Goal: Information Seeking & Learning: Learn about a topic

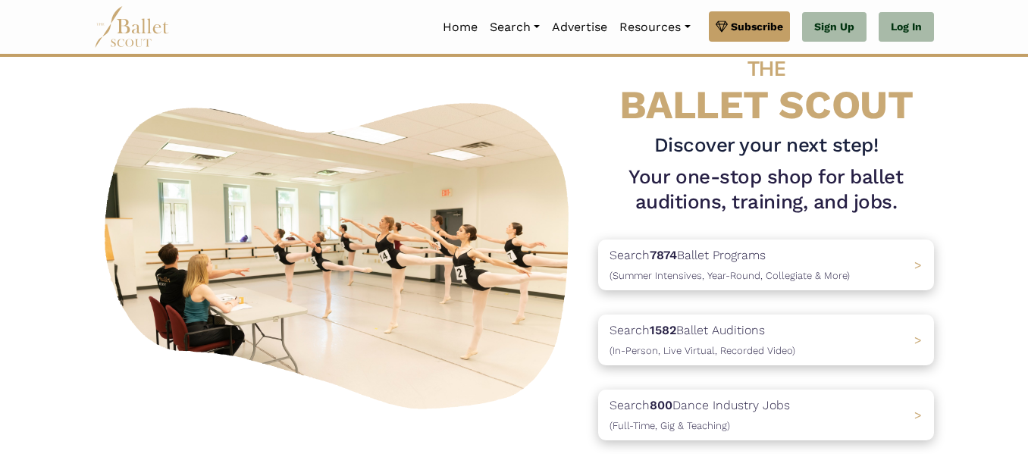
scroll to position [70, 0]
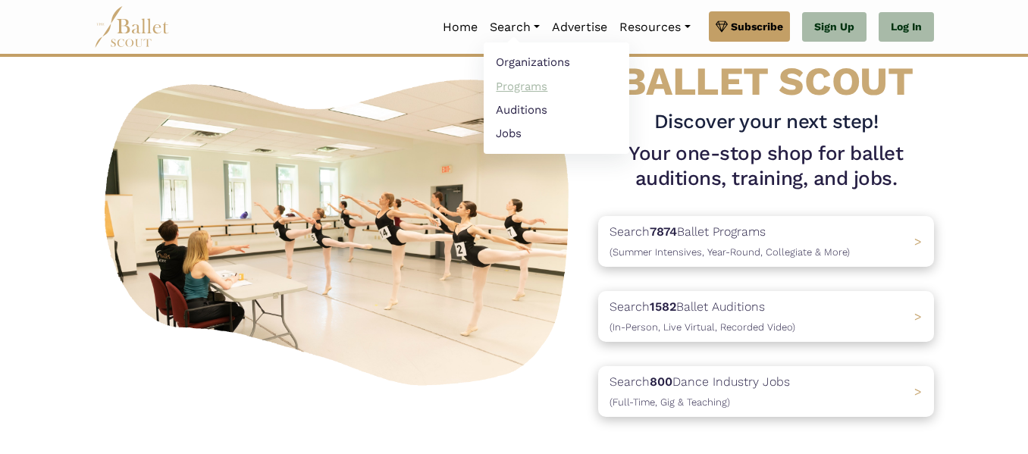
click at [502, 83] on link "Programs" at bounding box center [557, 86] width 146 height 24
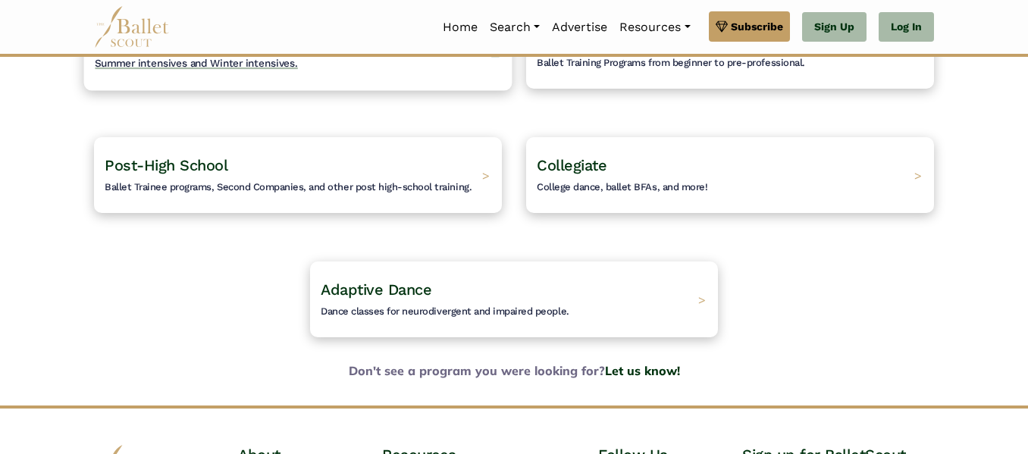
scroll to position [219, 0]
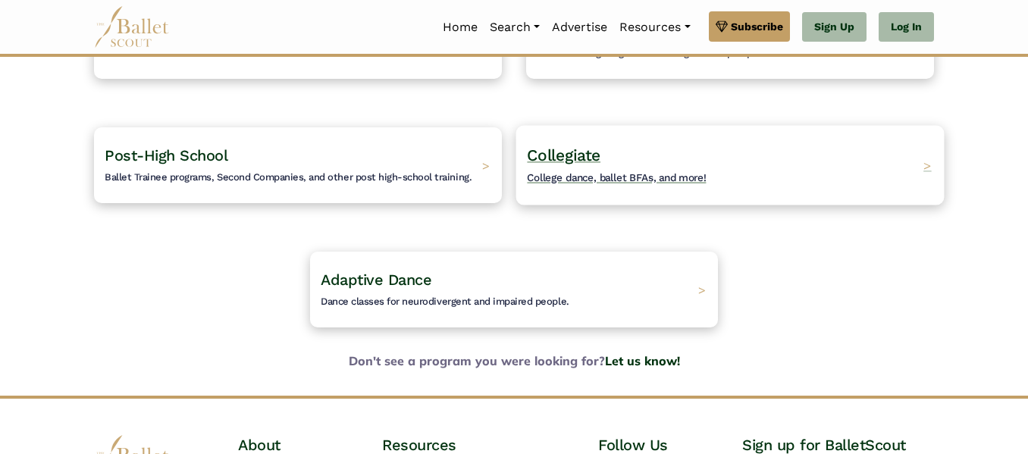
click at [602, 151] on h4 "Collegiate College dance, ballet BFAs, and more!" at bounding box center [617, 166] width 180 height 42
click at [632, 173] on span "College dance, ballet BFAs, and more!" at bounding box center [617, 177] width 180 height 12
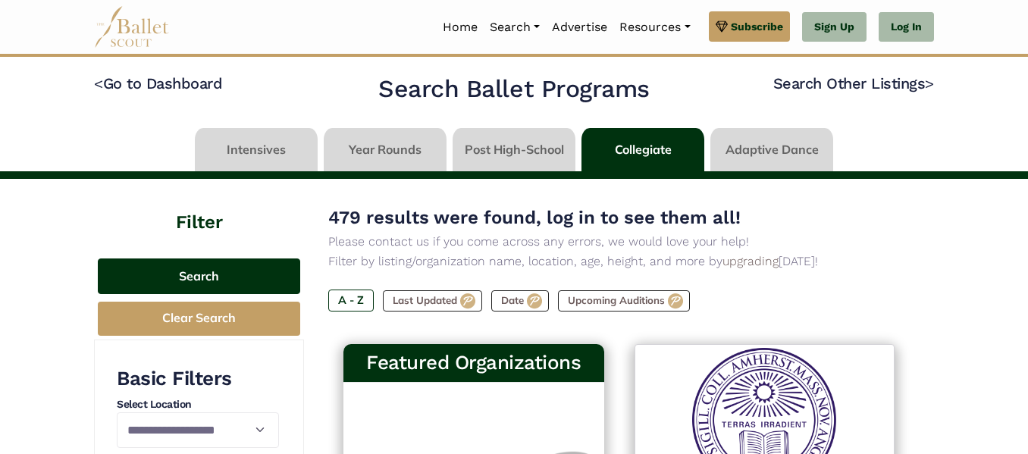
click at [221, 281] on button "Search" at bounding box center [199, 277] width 202 height 36
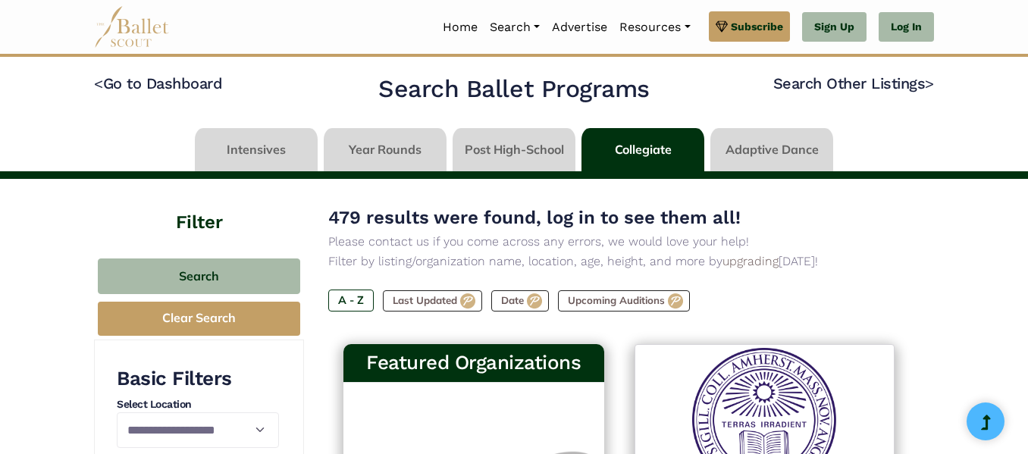
click at [351, 302] on label "A - Z" at bounding box center [350, 300] width 45 height 21
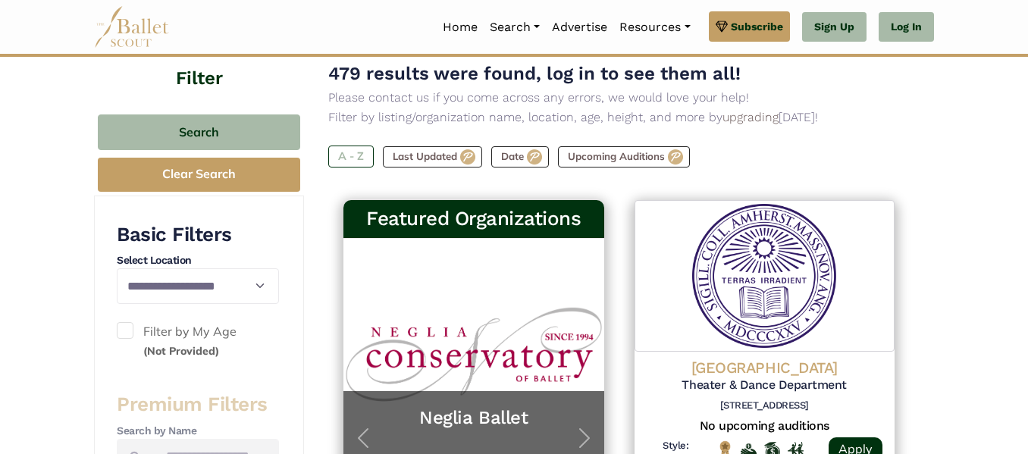
scroll to position [156, 0]
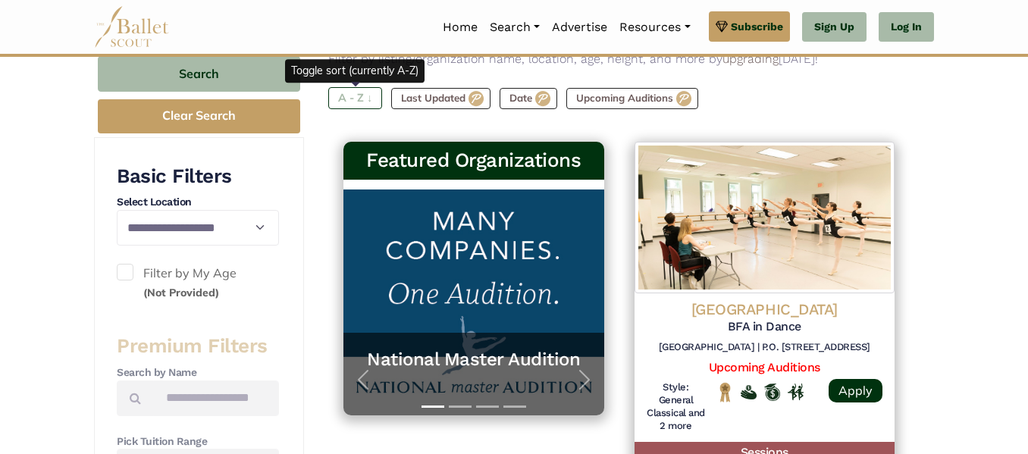
click at [372, 95] on label "A - Z ↓" at bounding box center [355, 97] width 54 height 21
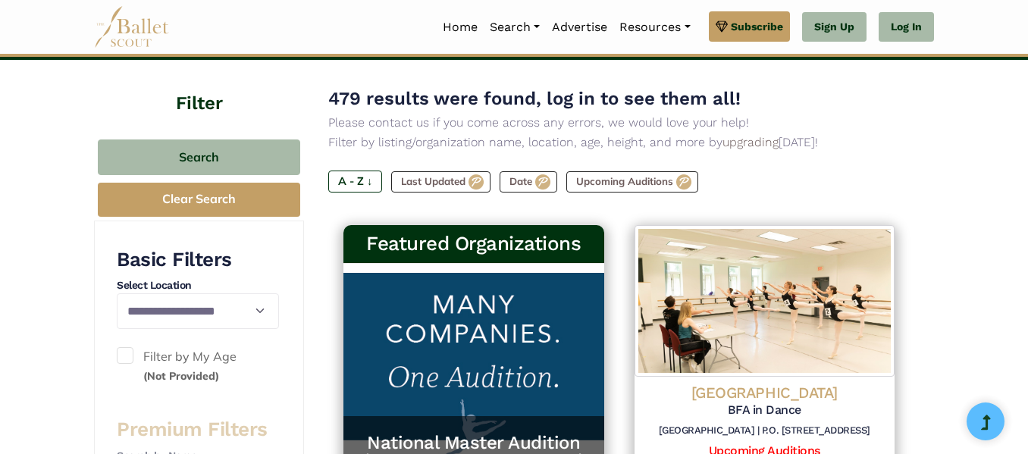
scroll to position [117, 0]
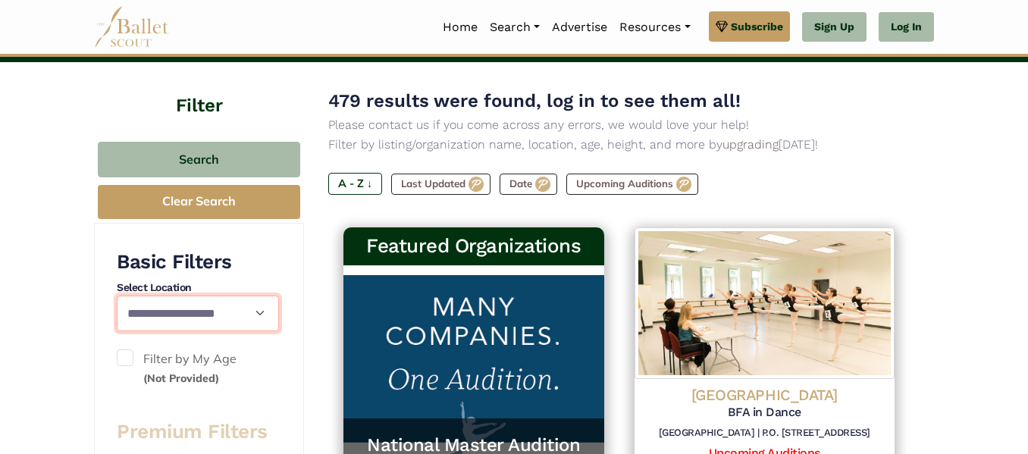
click at [230, 313] on select "**********" at bounding box center [198, 314] width 162 height 36
select select "**"
click at [117, 296] on select "**********" at bounding box center [198, 314] width 162 height 36
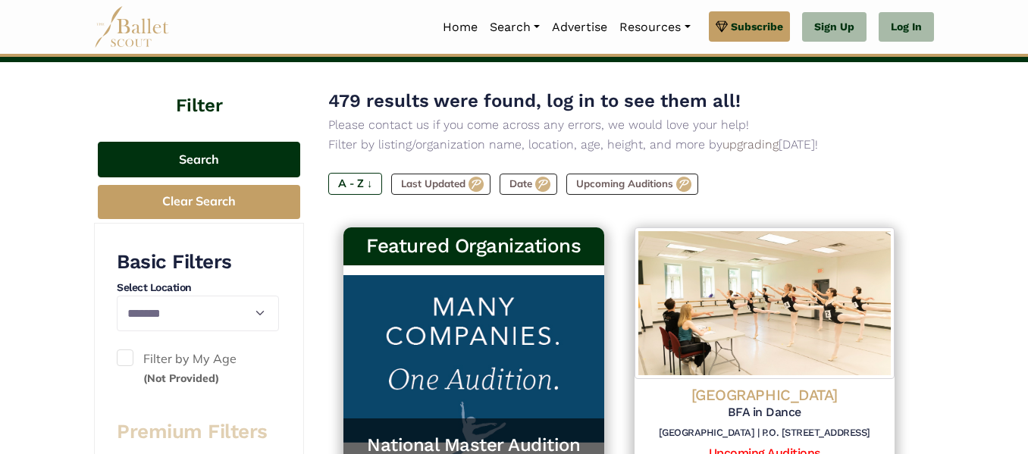
click at [252, 155] on button "Search" at bounding box center [199, 160] width 202 height 36
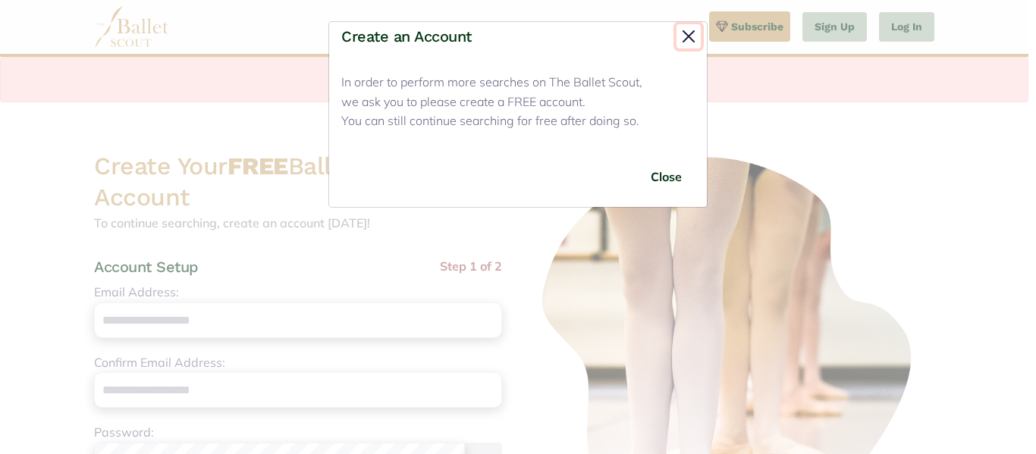
click at [690, 34] on button "Close" at bounding box center [688, 36] width 24 height 24
click at [656, 183] on button "Close" at bounding box center [666, 177] width 57 height 36
